Goal: Transaction & Acquisition: Obtain resource

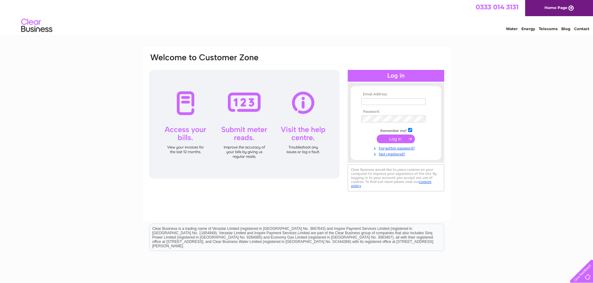
type input "business@isa.aberdeen.sch.uk"
click at [388, 138] on input "submit" at bounding box center [396, 139] width 38 height 9
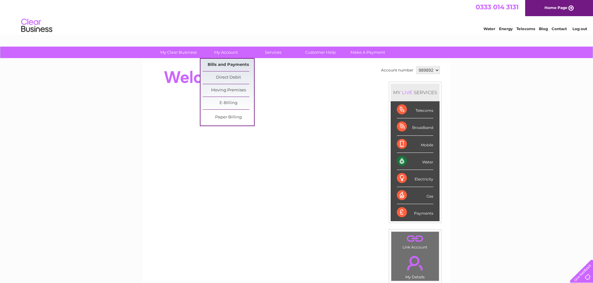
click at [223, 65] on link "Bills and Payments" at bounding box center [228, 65] width 51 height 12
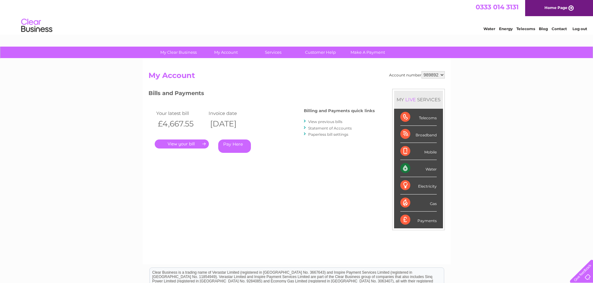
click at [180, 143] on link "." at bounding box center [182, 144] width 54 height 9
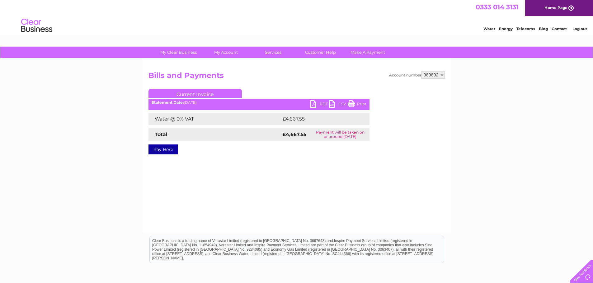
click at [317, 103] on link "PDF" at bounding box center [319, 105] width 19 height 9
click at [578, 31] on link "Log out" at bounding box center [579, 28] width 15 height 5
